Goal: Information Seeking & Learning: Check status

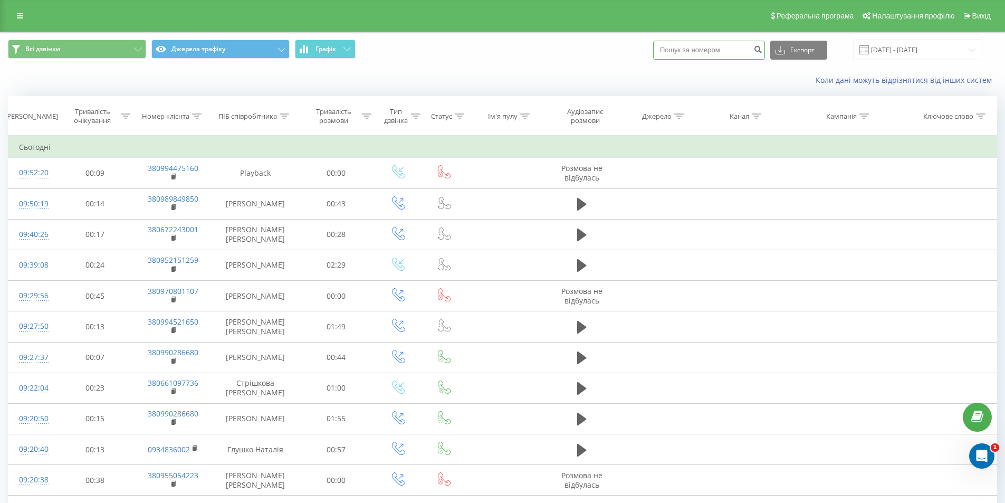
click at [721, 49] on input at bounding box center [709, 50] width 112 height 19
type input "0969049242"
click at [762, 46] on icon "submit" at bounding box center [757, 48] width 9 height 6
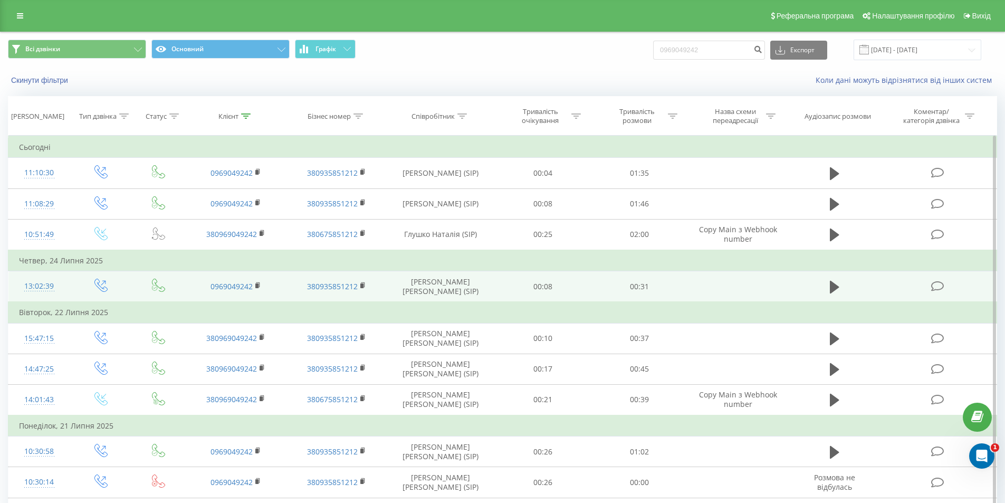
click at [826, 286] on td at bounding box center [834, 286] width 93 height 31
click at [834, 289] on icon at bounding box center [834, 286] width 9 height 13
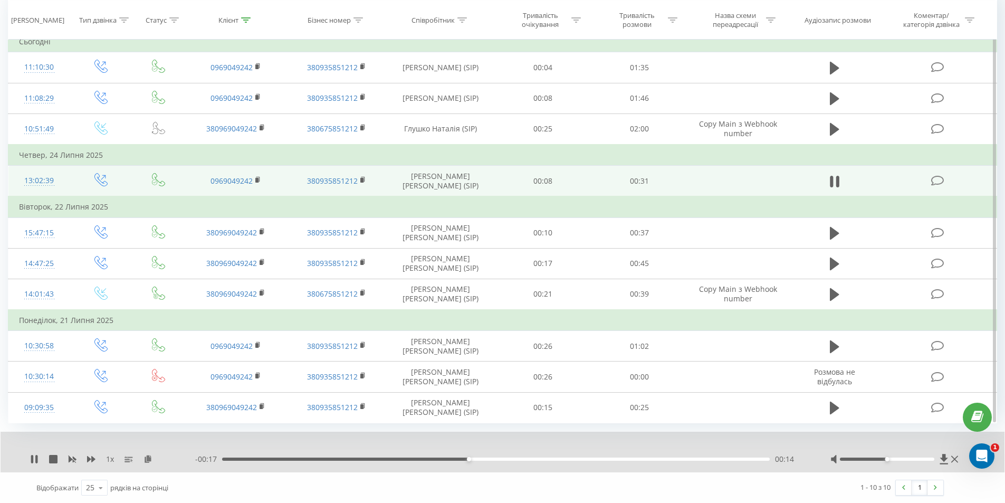
scroll to position [106, 0]
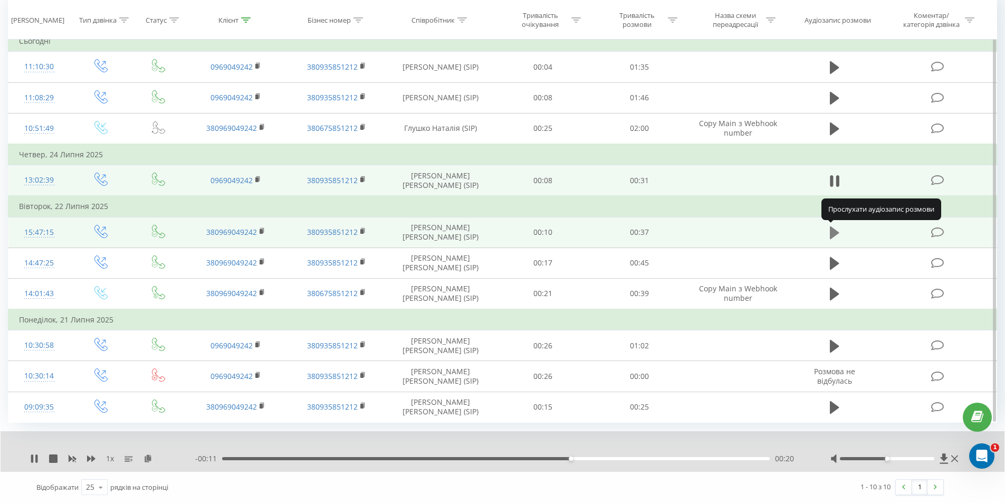
click at [833, 230] on icon at bounding box center [834, 232] width 9 height 13
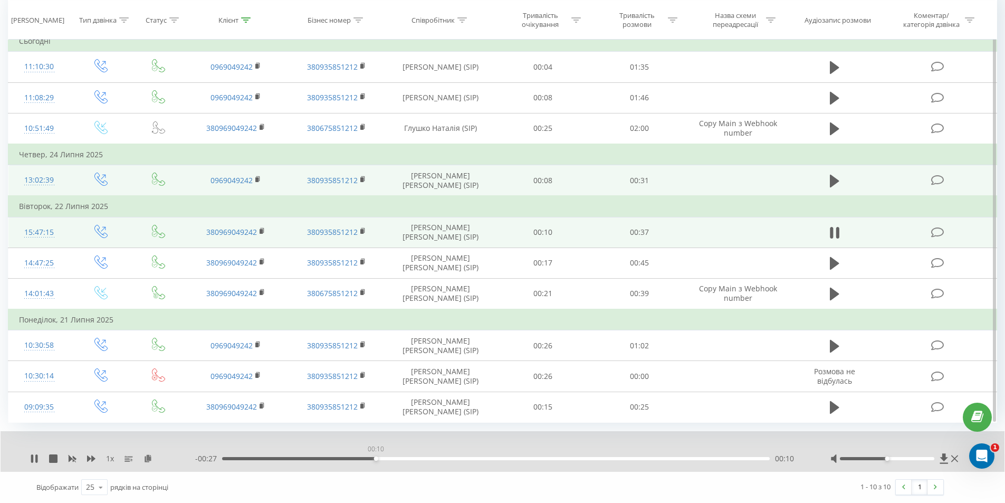
click at [376, 457] on div "00:10" at bounding box center [496, 458] width 548 height 3
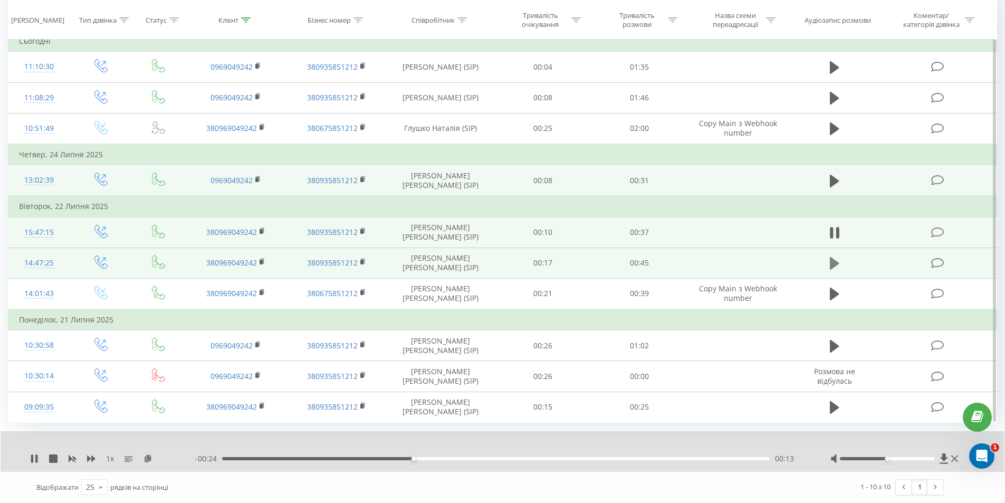
click at [831, 266] on icon at bounding box center [834, 263] width 9 height 13
click at [387, 460] on div "00:13" at bounding box center [496, 458] width 548 height 3
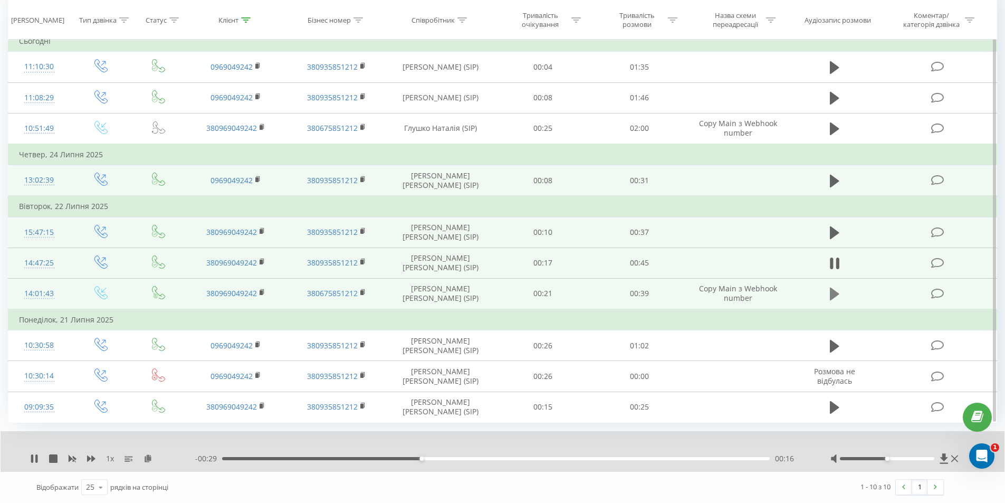
click at [832, 299] on icon at bounding box center [834, 294] width 9 height 13
click at [367, 456] on div "- 00:39 00:00 00:00" at bounding box center [499, 458] width 609 height 11
click at [367, 457] on div "00:10" at bounding box center [496, 458] width 548 height 3
click at [244, 457] on div "00:01" at bounding box center [496, 458] width 548 height 3
